Goal: Task Accomplishment & Management: Manage account settings

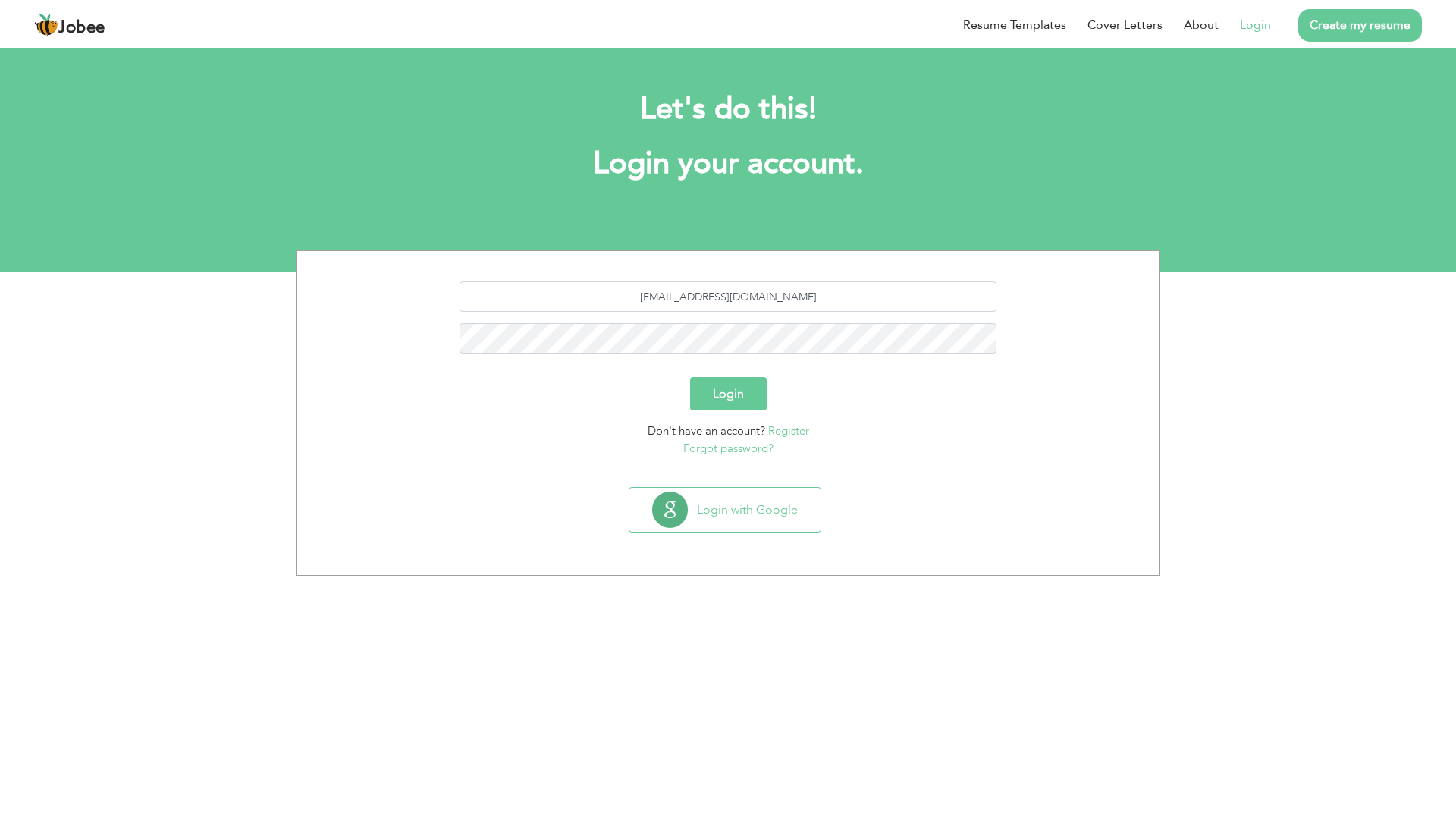
type input "[EMAIL_ADDRESS][DOMAIN_NAME]"
click at [691, 377] on button "Login" at bounding box center [729, 394] width 76 height 33
click at [734, 293] on input "text" at bounding box center [728, 297] width 538 height 31
type input "[EMAIL_ADDRESS][DOMAIN_NAME]"
click at [691, 377] on button "Login" at bounding box center [729, 394] width 76 height 33
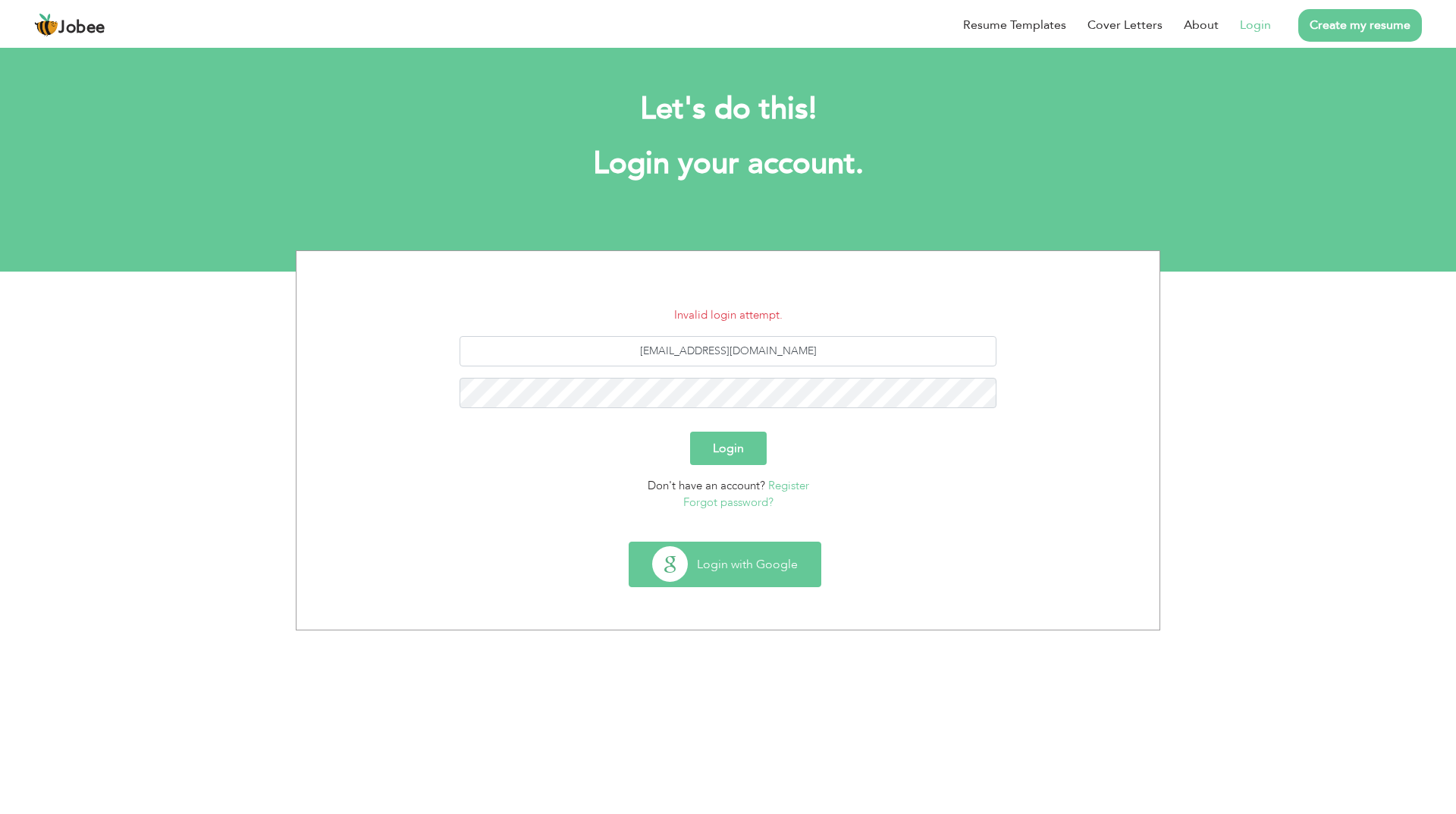
click at [748, 568] on button "Login with Google" at bounding box center [726, 565] width 191 height 44
